Goal: Task Accomplishment & Management: Complete application form

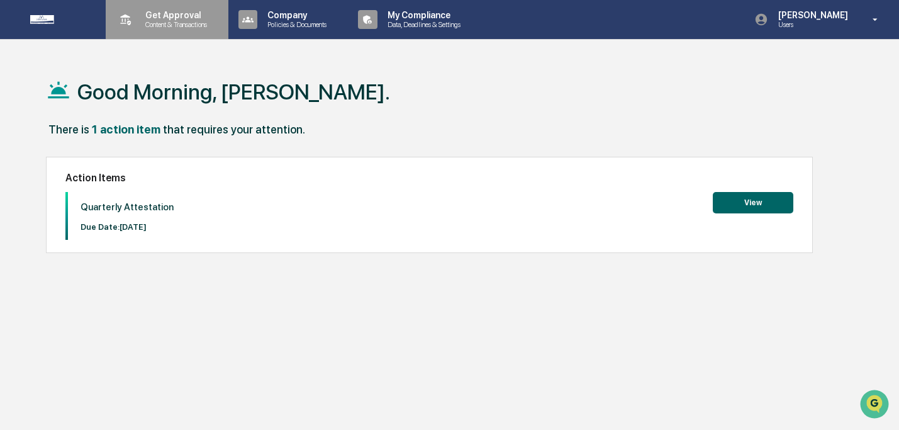
click at [177, 10] on p "Get Approval" at bounding box center [174, 15] width 78 height 10
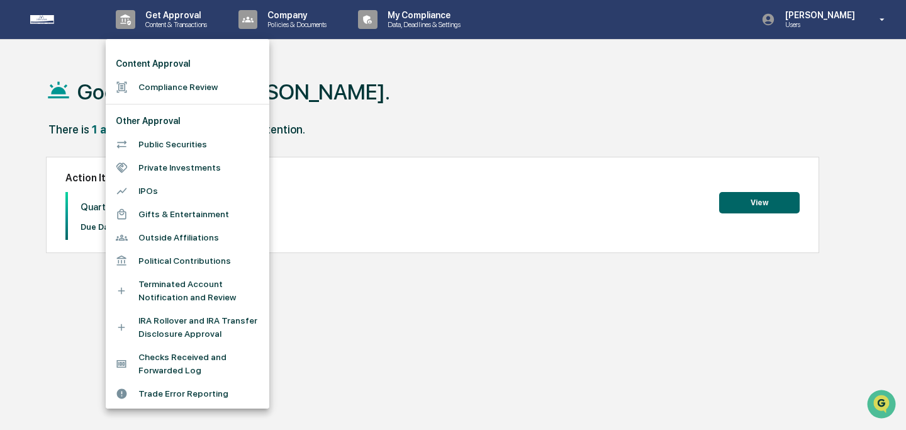
click at [175, 90] on li "Compliance Review" at bounding box center [188, 86] width 164 height 23
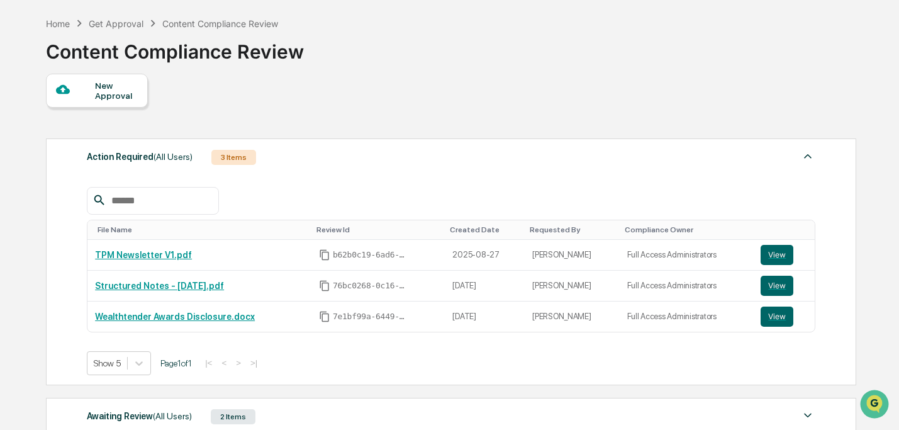
scroll to position [96, 0]
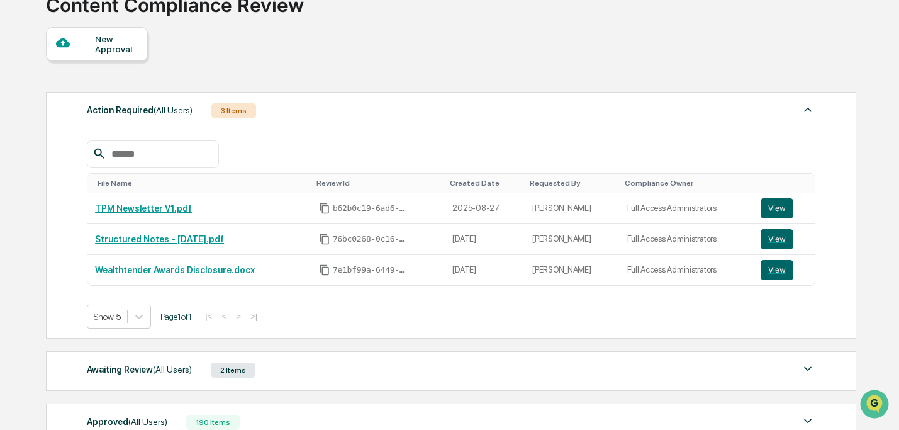
click at [134, 47] on div "New Approval" at bounding box center [116, 44] width 42 height 20
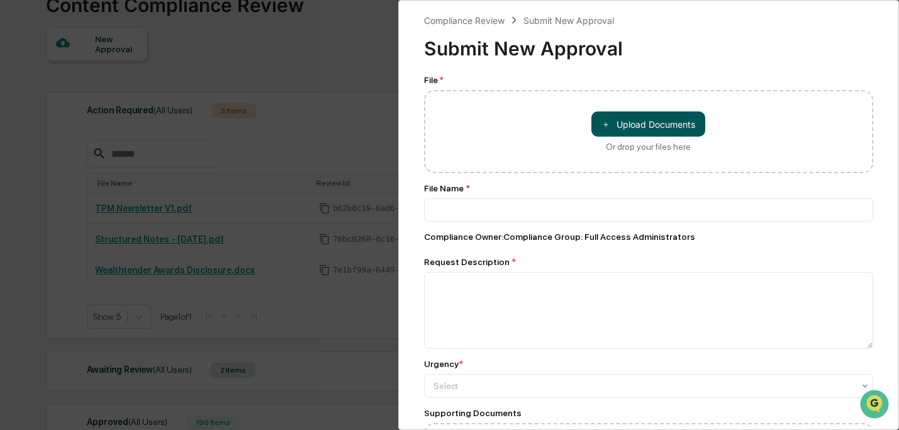
click at [601, 128] on span "＋" at bounding box center [605, 124] width 9 height 12
type input "**********"
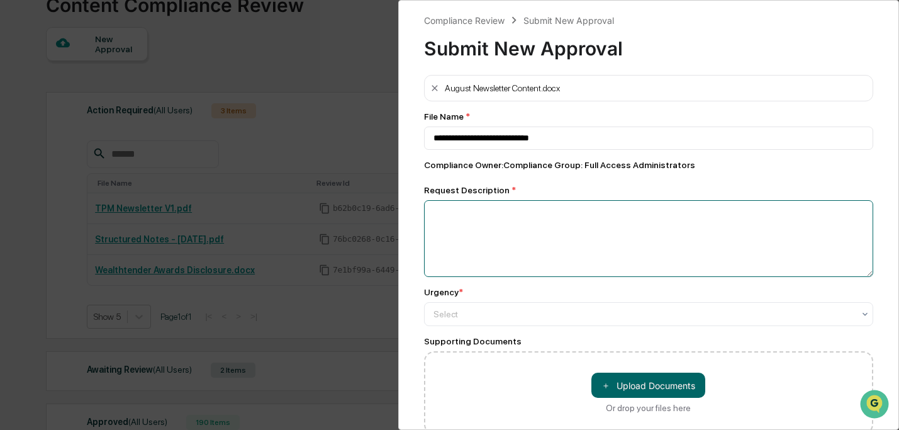
click at [506, 242] on textarea at bounding box center [649, 238] width 450 height 77
type textarea "**********"
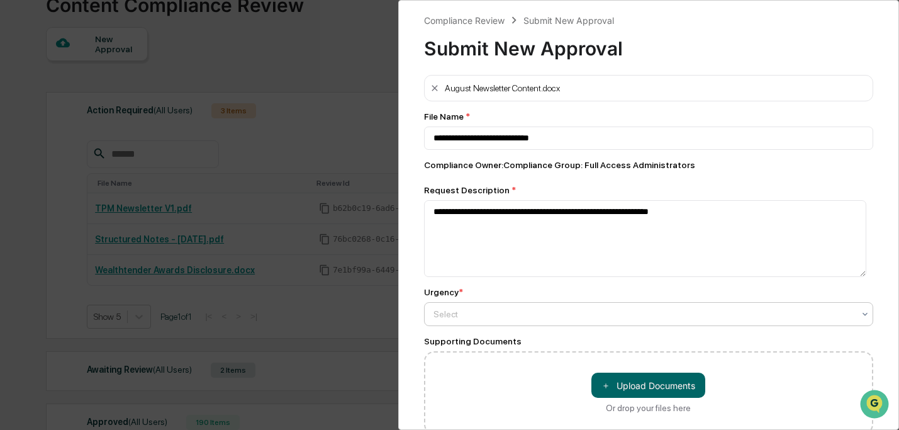
click at [494, 313] on div at bounding box center [643, 314] width 421 height 13
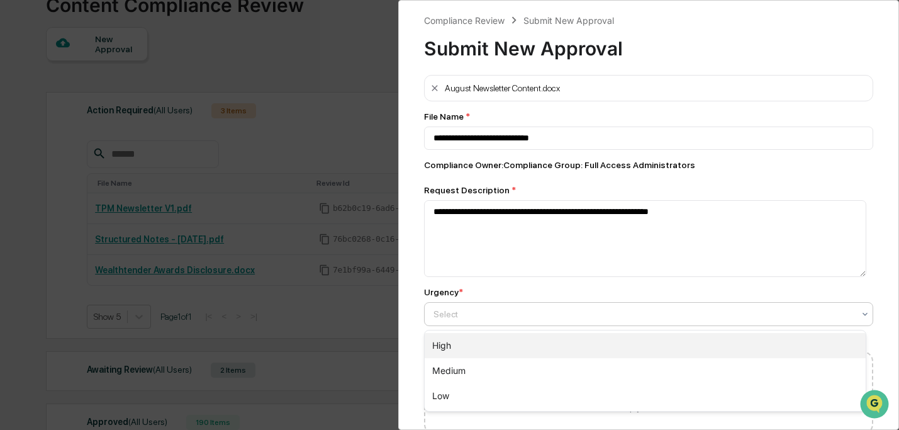
click at [513, 340] on div "High" at bounding box center [646, 345] width 442 height 25
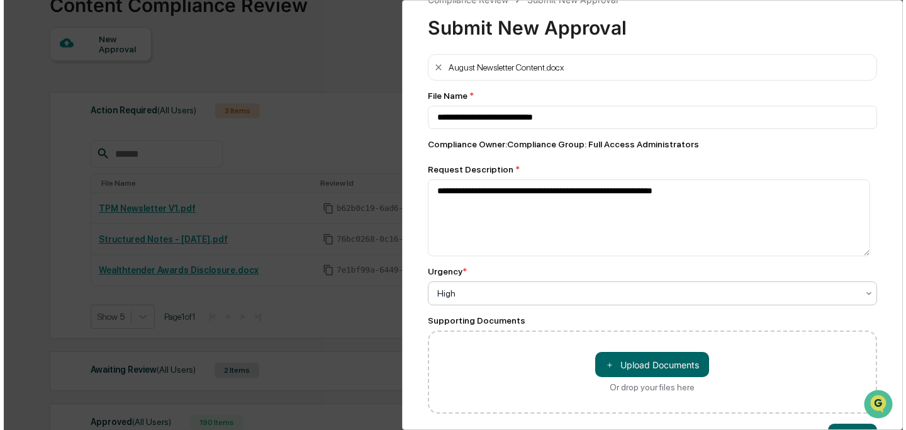
scroll to position [68, 0]
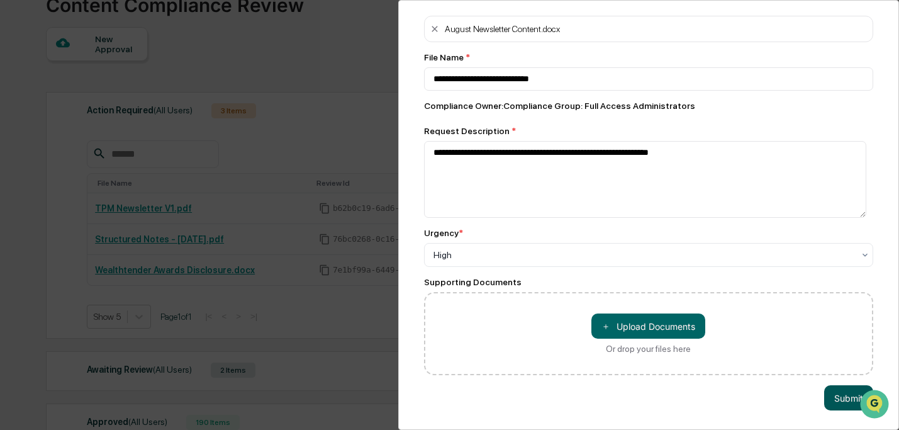
click at [838, 385] on button "Submit" at bounding box center [848, 397] width 49 height 25
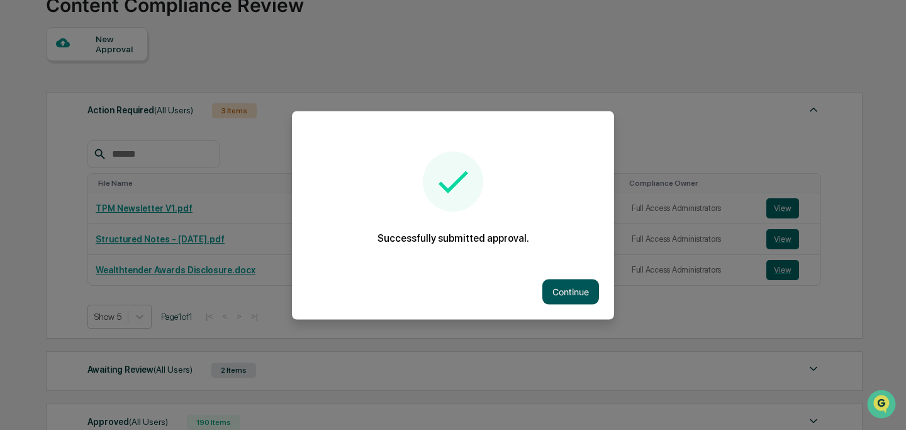
click at [565, 288] on button "Continue" at bounding box center [570, 291] width 57 height 25
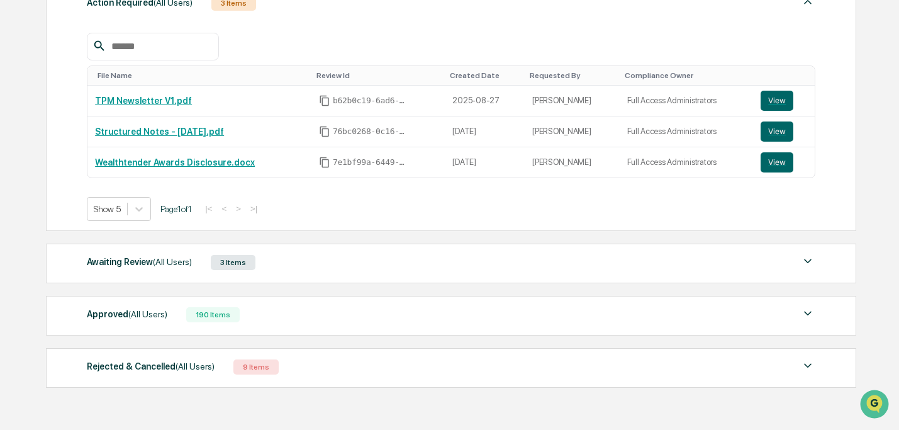
scroll to position [248, 0]
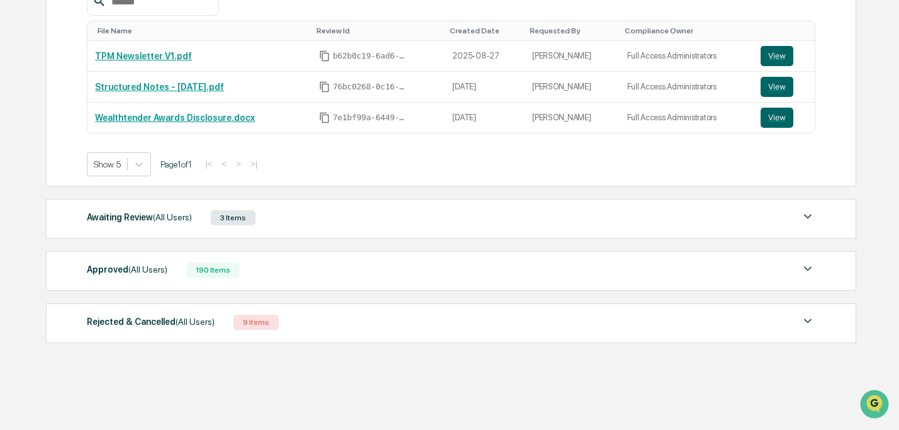
click at [345, 224] on div "Awaiting Review (All Users) 3 Items" at bounding box center [451, 218] width 728 height 18
